Goal: Navigation & Orientation: Find specific page/section

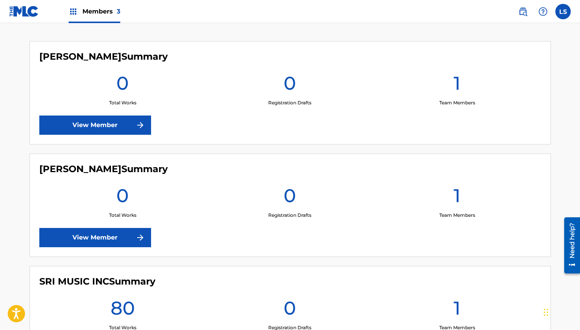
scroll to position [289, 0]
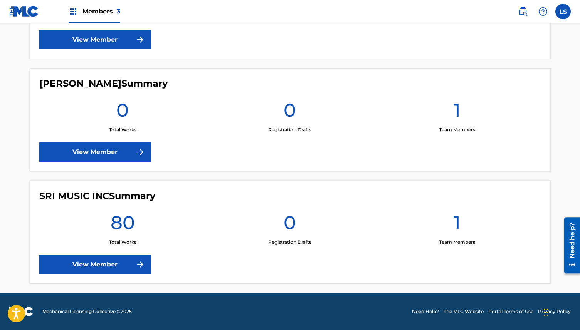
click at [114, 266] on link "View Member" at bounding box center [95, 264] width 112 height 19
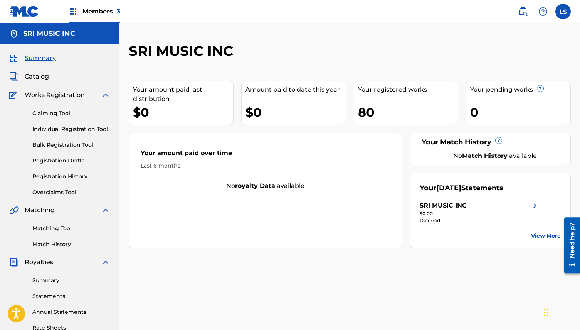
click at [56, 230] on link "Matching Tool" at bounding box center [71, 229] width 78 height 8
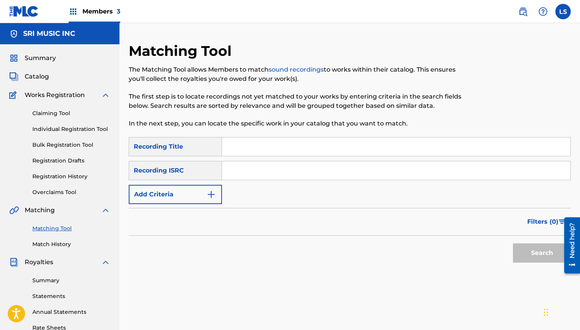
click at [56, 242] on link "Match History" at bounding box center [71, 245] width 78 height 8
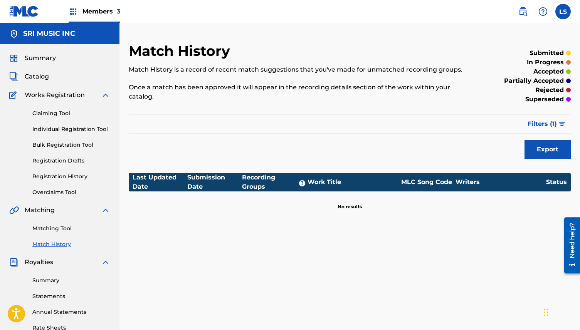
click at [53, 114] on link "Claiming Tool" at bounding box center [71, 113] width 78 height 8
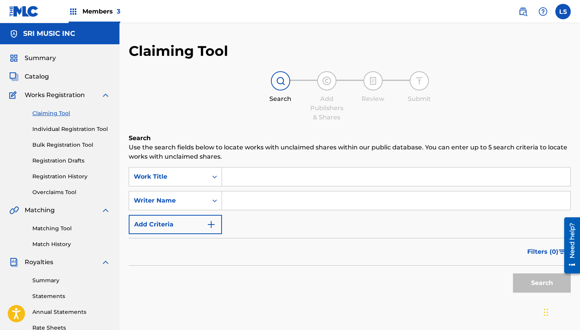
click at [47, 78] on span "Catalog" at bounding box center [37, 76] width 24 height 9
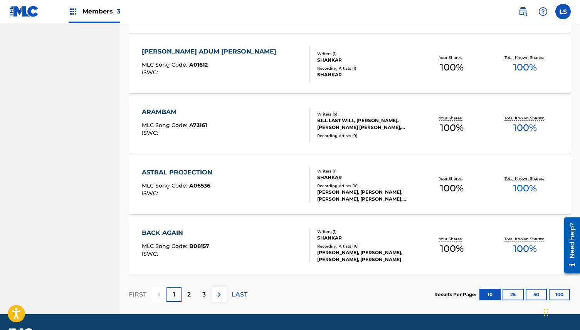
scroll to position [552, 0]
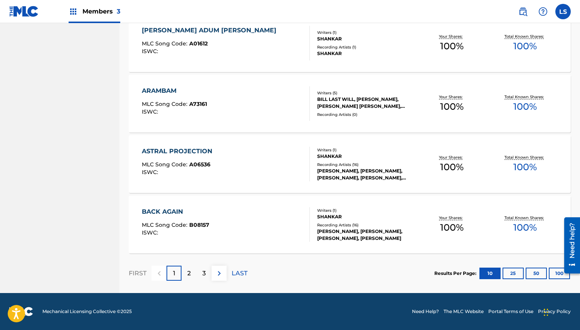
click at [190, 271] on p "2" at bounding box center [188, 273] width 3 height 9
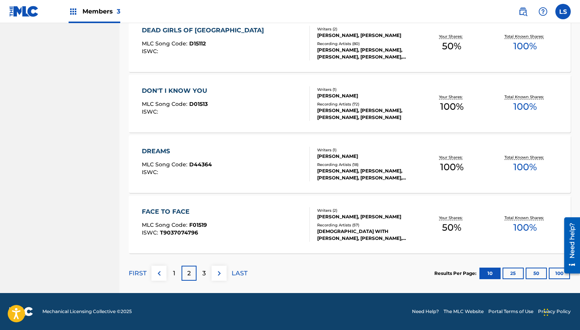
click at [201, 273] on div "3" at bounding box center [204, 273] width 15 height 15
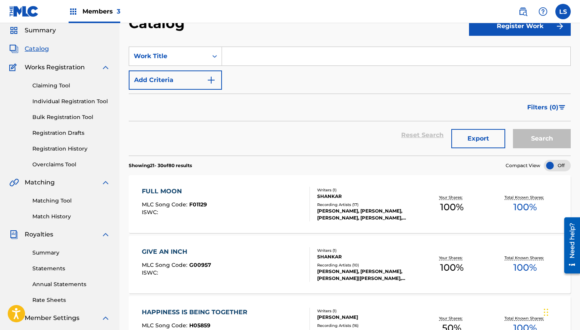
scroll to position [0, 0]
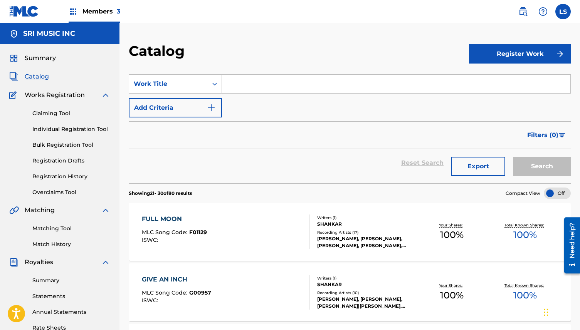
click at [53, 95] on span "Works Registration" at bounding box center [55, 95] width 60 height 9
click at [53, 113] on link "Claiming Tool" at bounding box center [71, 113] width 78 height 8
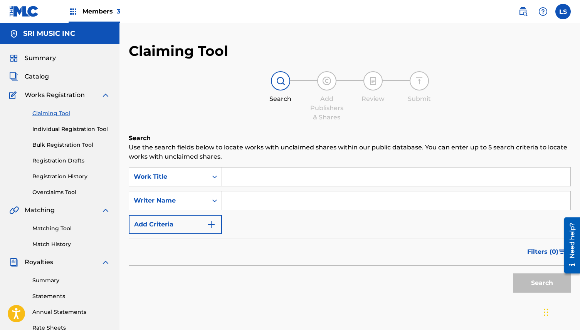
click at [57, 128] on link "Individual Registration Tool" at bounding box center [71, 129] width 78 height 8
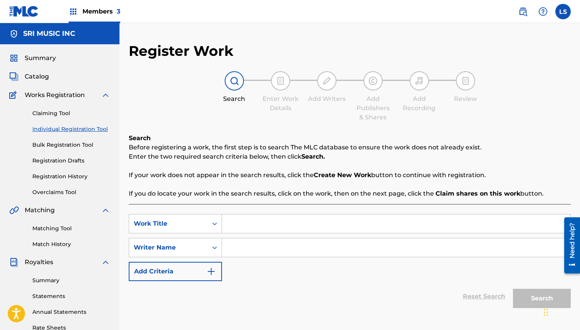
click at [57, 151] on div "Claiming Tool Individual Registration Tool Bulk Registration Tool Registration …" at bounding box center [59, 148] width 101 height 97
click at [56, 146] on link "Bulk Registration Tool" at bounding box center [71, 145] width 78 height 8
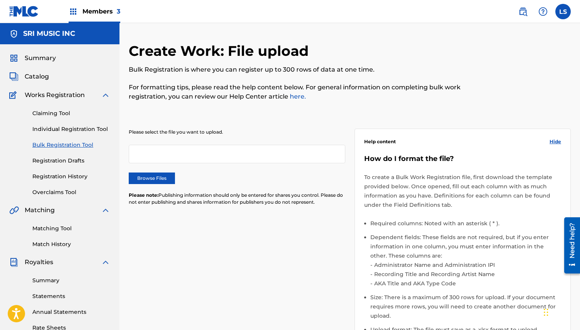
click at [57, 161] on link "Registration Drafts" at bounding box center [71, 161] width 78 height 8
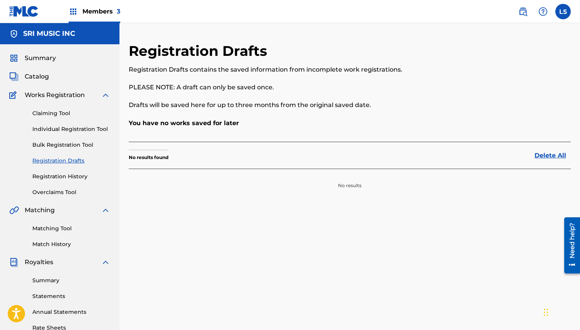
click at [61, 177] on link "Registration History" at bounding box center [71, 177] width 78 height 8
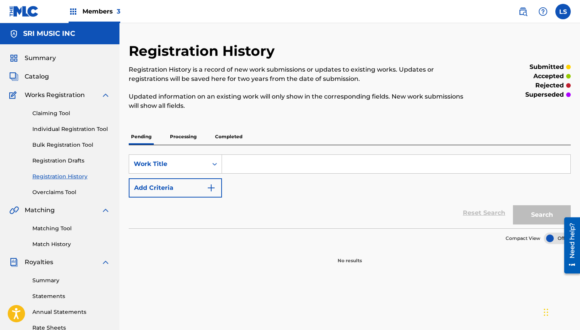
click at [62, 194] on link "Overclaims Tool" at bounding box center [71, 192] width 78 height 8
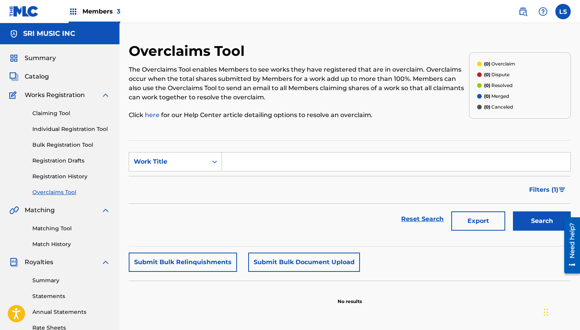
click at [44, 59] on span "Summary" at bounding box center [40, 58] width 31 height 9
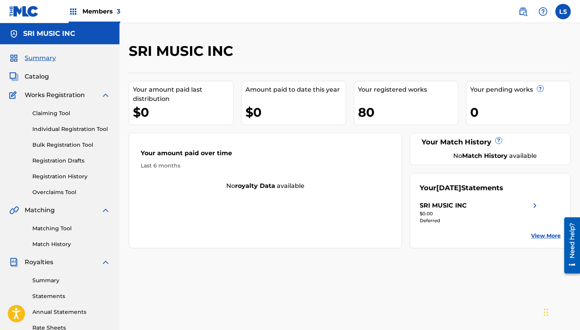
click at [67, 114] on link "Claiming Tool" at bounding box center [71, 113] width 78 height 8
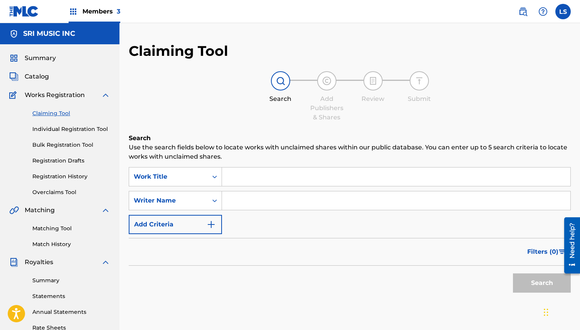
click at [241, 204] on input "Search Form" at bounding box center [396, 201] width 348 height 19
click at [528, 285] on button "Search" at bounding box center [542, 283] width 58 height 19
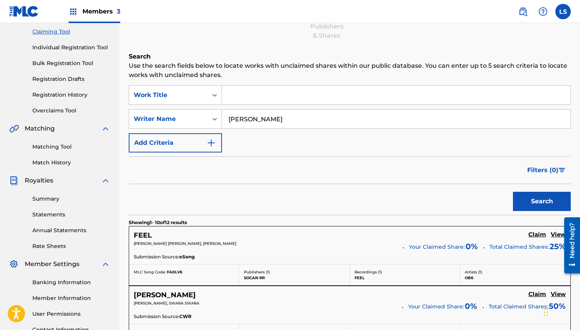
scroll to position [134, 0]
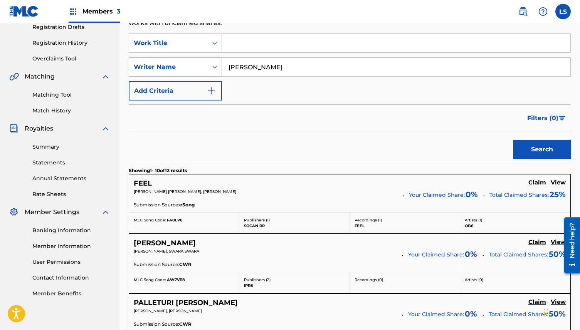
drag, startPoint x: 267, startPoint y: 69, endPoint x: 215, endPoint y: 69, distance: 51.3
click at [215, 69] on div "SearchWithCriteria91c47292-3711-411f-a0a0-9a66abaa8de3 Writer Name [PERSON_NAME]" at bounding box center [350, 66] width 442 height 19
type input "[PERSON_NAME]"
click at [513, 140] on button "Search" at bounding box center [542, 149] width 58 height 19
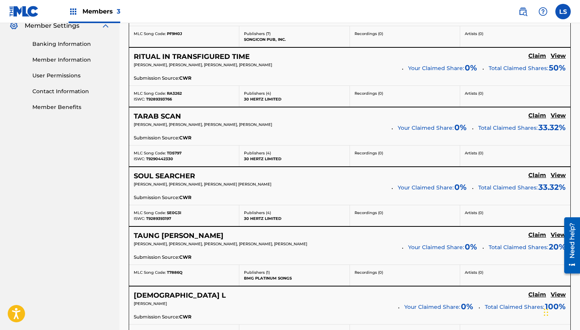
scroll to position [328, 0]
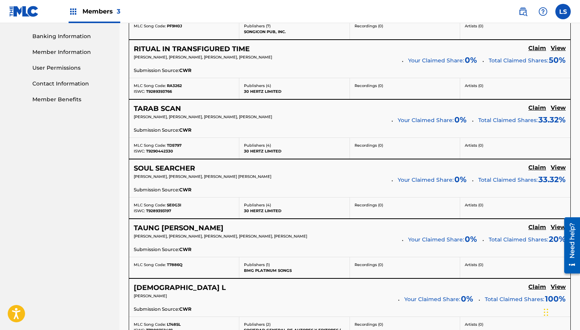
click at [185, 170] on h5 "SOUL SEARCHER" at bounding box center [164, 168] width 61 height 9
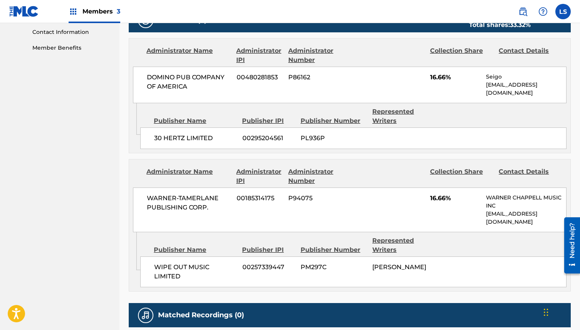
scroll to position [322, 0]
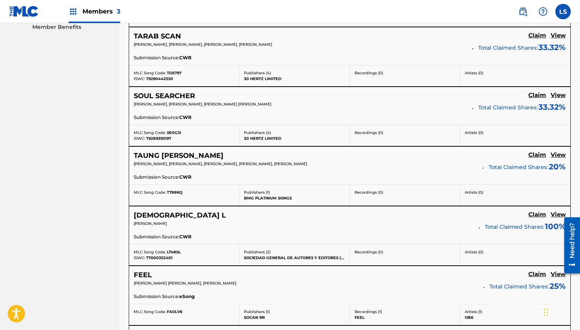
scroll to position [440, 0]
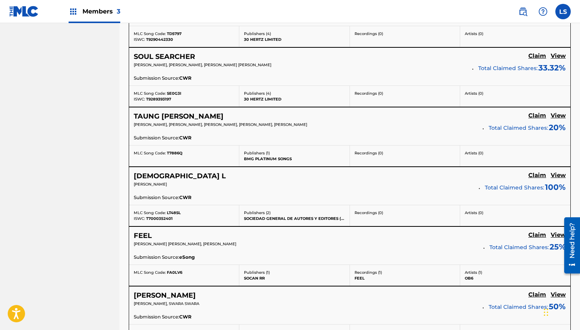
click at [151, 178] on h5 "[DEMOGRAPHIC_DATA] L" at bounding box center [180, 176] width 92 height 9
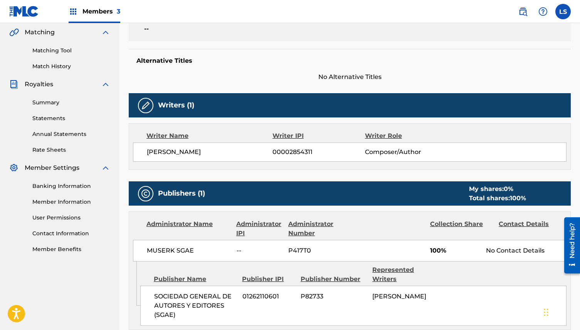
scroll to position [179, 0]
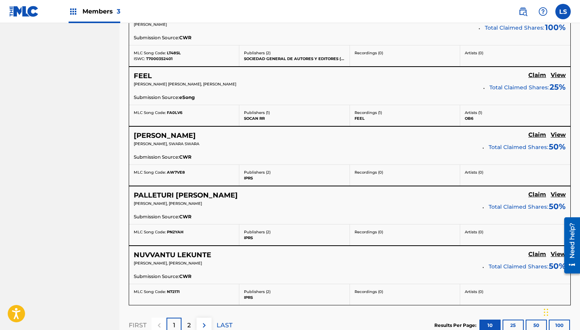
scroll to position [601, 0]
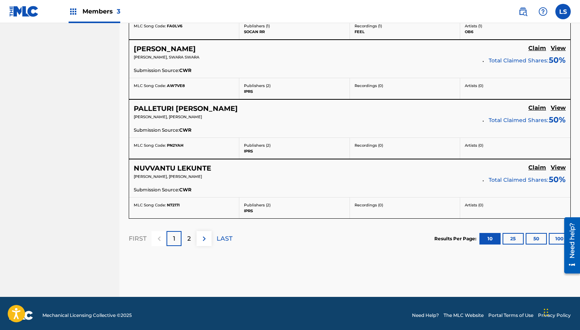
click at [226, 241] on p "LAST" at bounding box center [225, 238] width 16 height 9
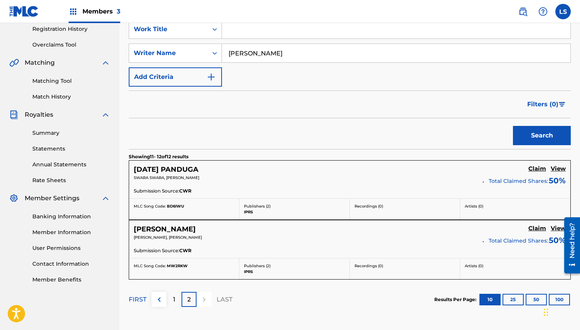
scroll to position [212, 0]
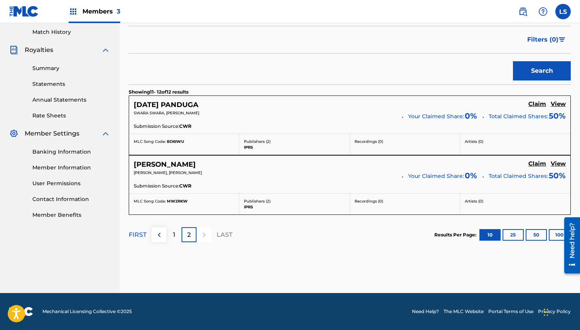
click at [175, 237] on p "1" at bounding box center [174, 235] width 2 height 9
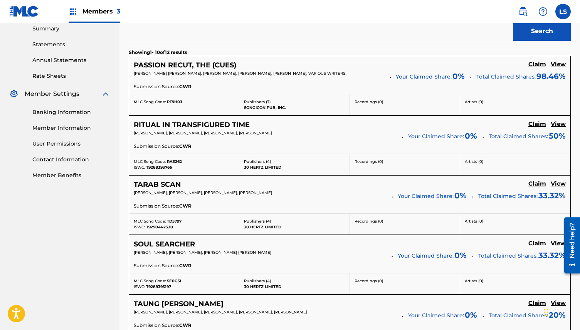
scroll to position [263, 0]
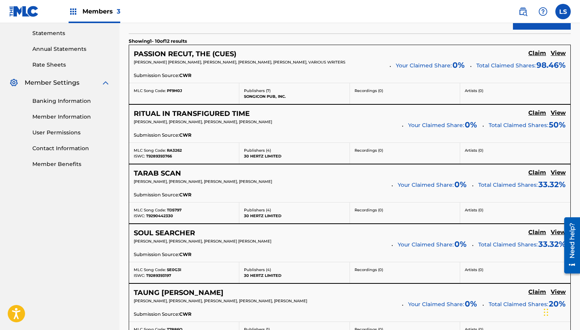
click at [164, 177] on h5 "TARAB SCAN" at bounding box center [157, 173] width 47 height 9
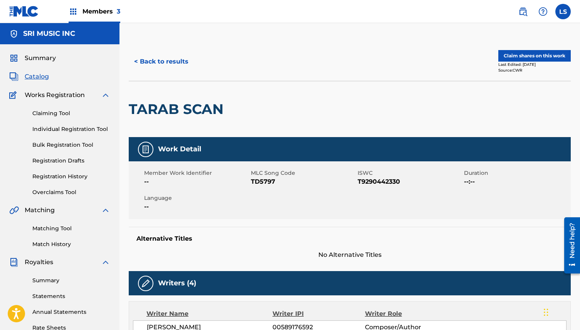
click at [53, 115] on link "Claiming Tool" at bounding box center [71, 113] width 78 height 8
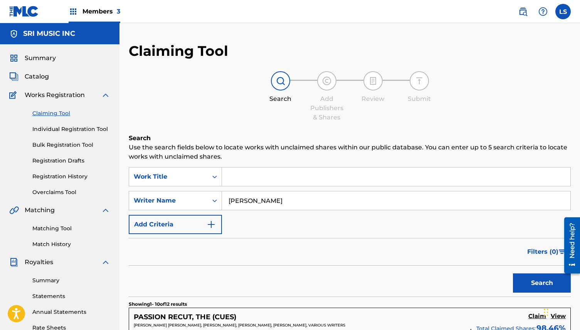
click at [547, 10] on img at bounding box center [542, 11] width 9 height 9
click at [526, 10] on img at bounding box center [522, 11] width 9 height 9
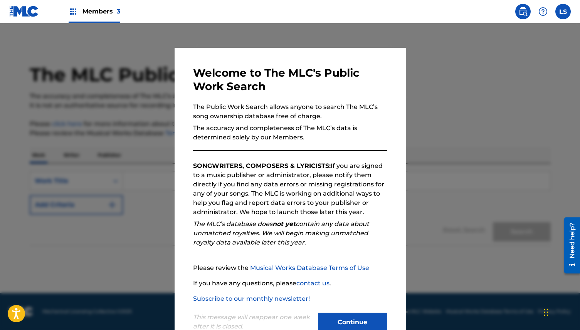
click at [471, 56] on div at bounding box center [290, 188] width 580 height 330
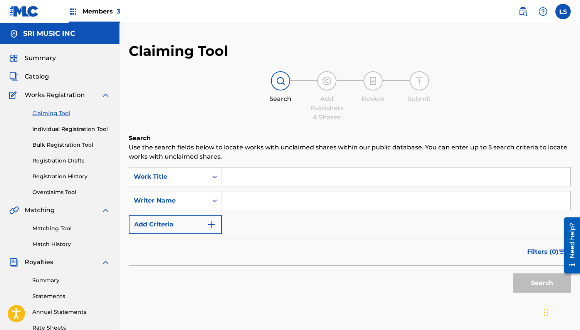
click at [46, 76] on span "Catalog" at bounding box center [37, 76] width 24 height 9
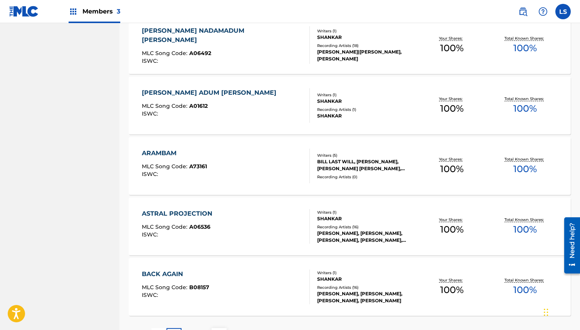
scroll to position [552, 0]
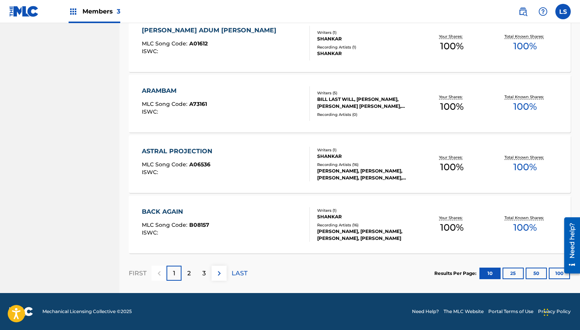
click at [202, 271] on p "3" at bounding box center [203, 273] width 3 height 9
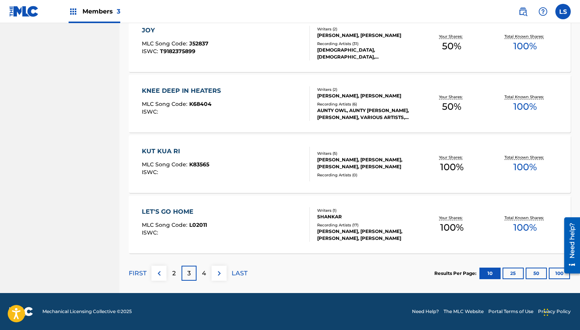
click at [185, 276] on div "3" at bounding box center [189, 273] width 15 height 15
click at [176, 276] on div "2" at bounding box center [174, 273] width 15 height 15
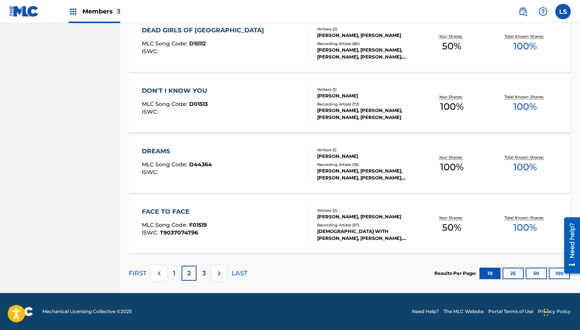
click at [199, 274] on div "3" at bounding box center [204, 273] width 15 height 15
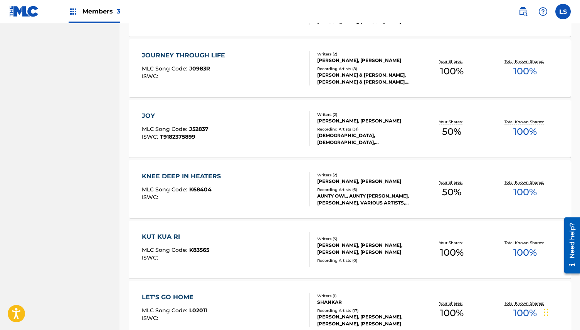
scroll to position [456, 0]
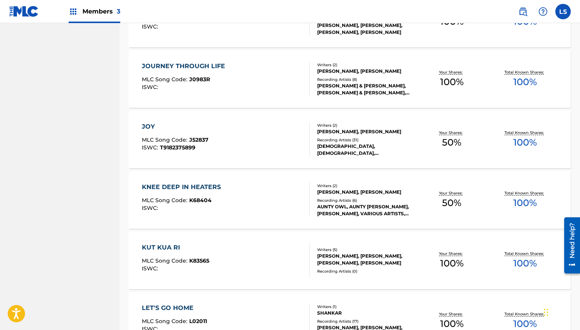
click at [149, 126] on div "JOY" at bounding box center [175, 126] width 67 height 9
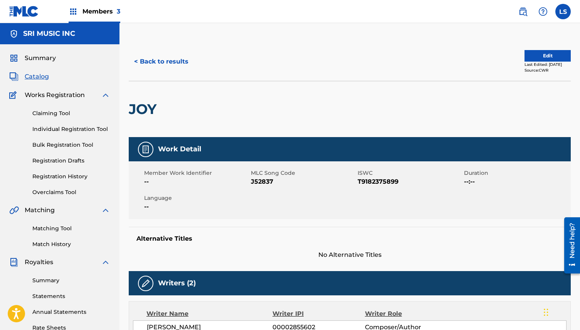
click at [160, 63] on button "< Back to results" at bounding box center [161, 61] width 65 height 19
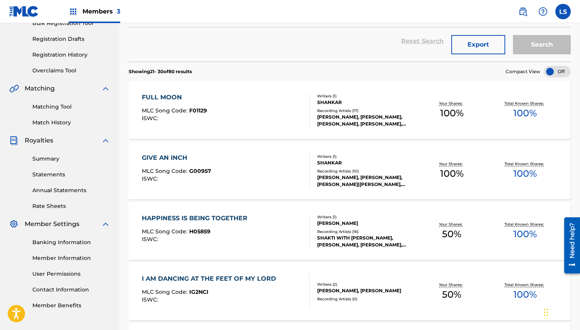
scroll to position [89, 0]
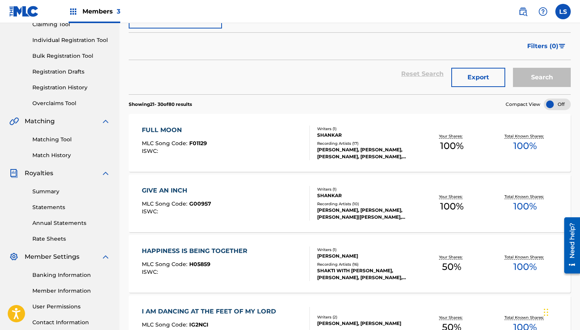
click at [57, 89] on link "Registration History" at bounding box center [71, 88] width 78 height 8
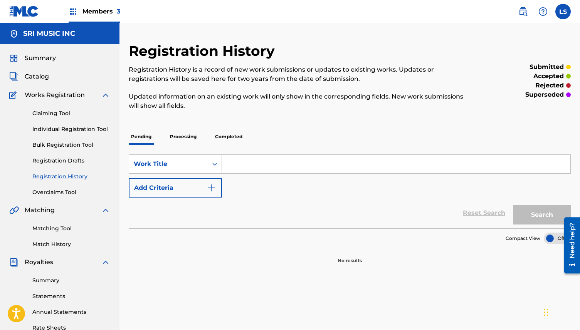
click at [183, 137] on p "Processing" at bounding box center [183, 137] width 31 height 16
click at [220, 136] on p "Completed" at bounding box center [229, 137] width 32 height 16
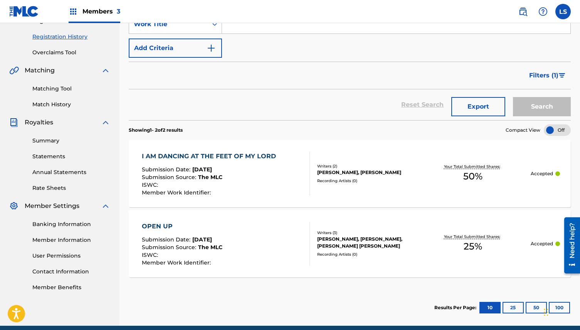
scroll to position [173, 0]
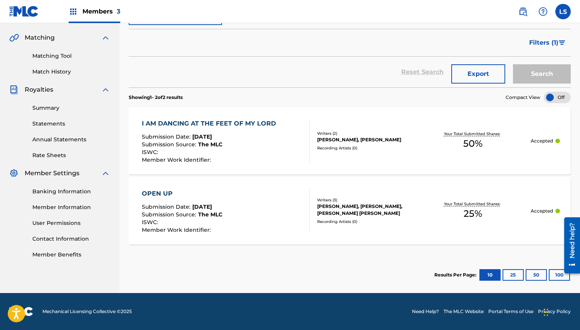
click at [365, 140] on div "[PERSON_NAME], [PERSON_NAME]" at bounding box center [366, 139] width 98 height 7
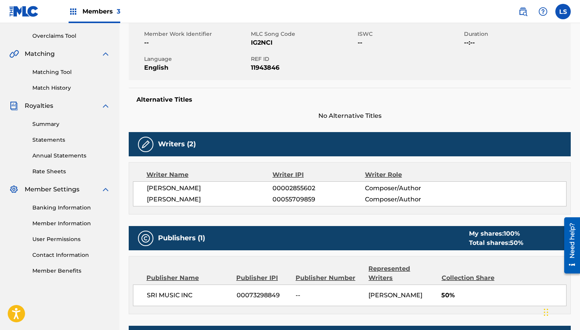
scroll to position [86, 0]
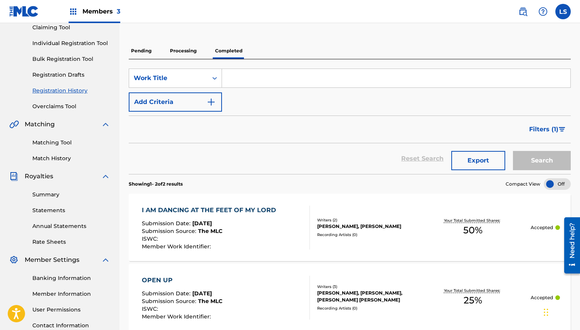
scroll to position [148, 0]
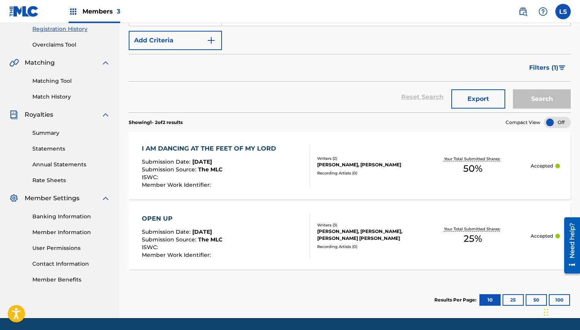
click at [166, 226] on div "OPEN UP Submission Date : [DATE] Submission Source : The MLC ISWC : Member Work…" at bounding box center [182, 236] width 81 height 44
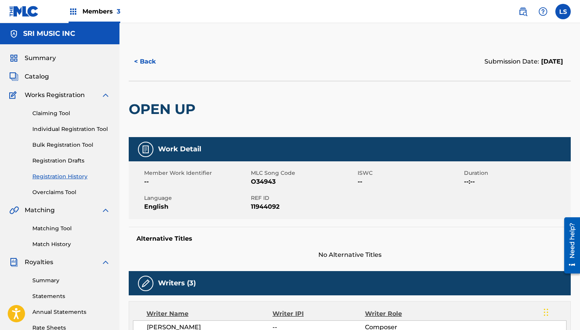
click at [131, 57] on button "< Back" at bounding box center [152, 61] width 46 height 19
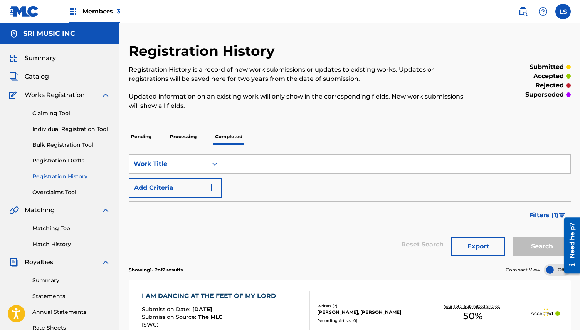
click at [183, 137] on p "Processing" at bounding box center [183, 137] width 31 height 16
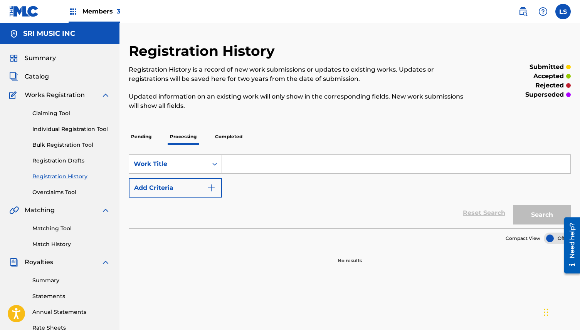
click at [151, 138] on p "Pending" at bounding box center [141, 137] width 25 height 16
click at [66, 111] on link "Claiming Tool" at bounding box center [71, 113] width 78 height 8
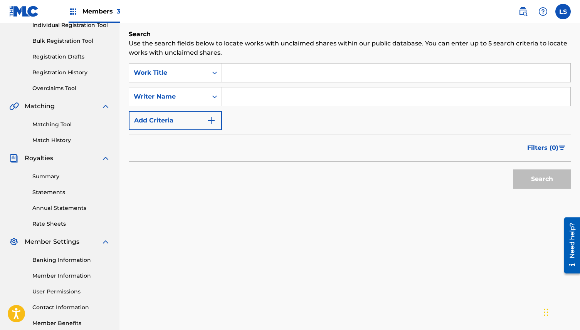
scroll to position [148, 0]
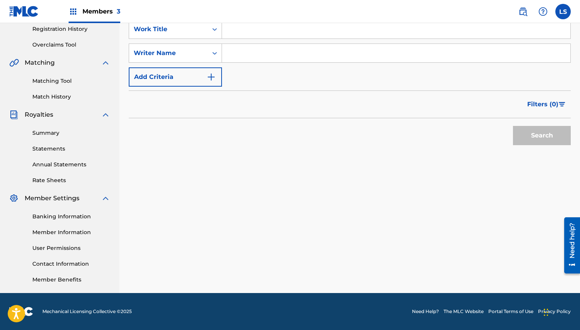
click at [58, 220] on link "Banking Information" at bounding box center [71, 217] width 78 height 8
